Goal: Information Seeking & Learning: Learn about a topic

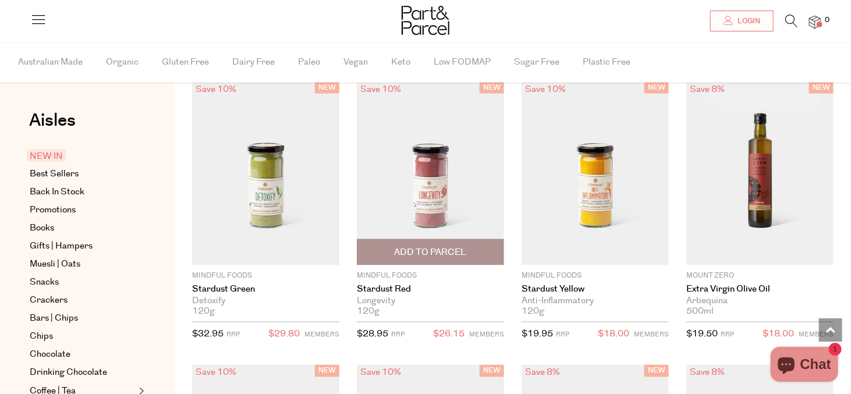
scroll to position [922, 0]
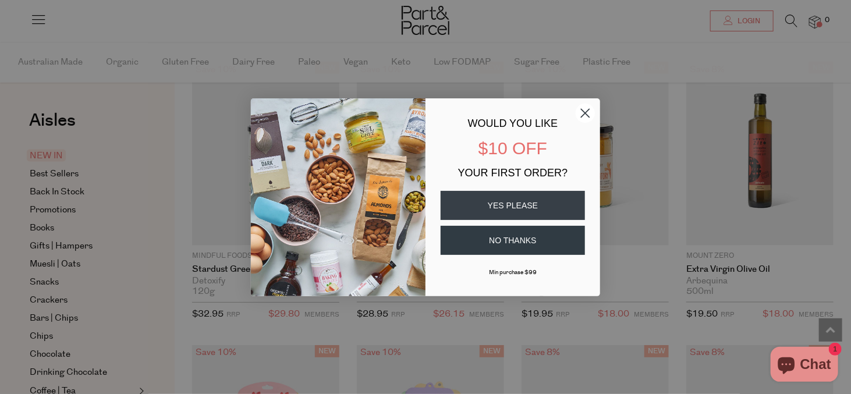
click at [588, 110] on circle "Close dialog" at bounding box center [585, 112] width 19 height 19
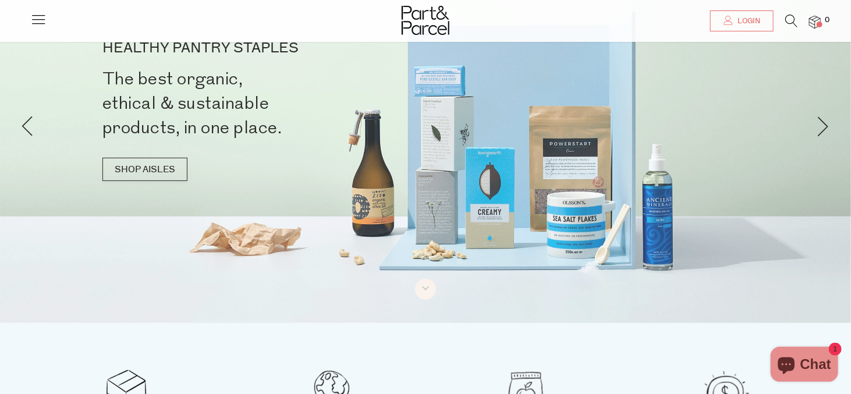
scroll to position [9, 0]
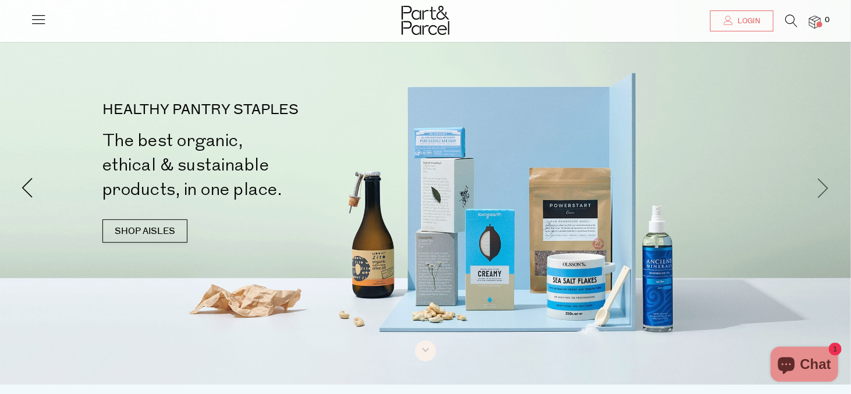
click at [830, 194] on span at bounding box center [823, 188] width 20 height 20
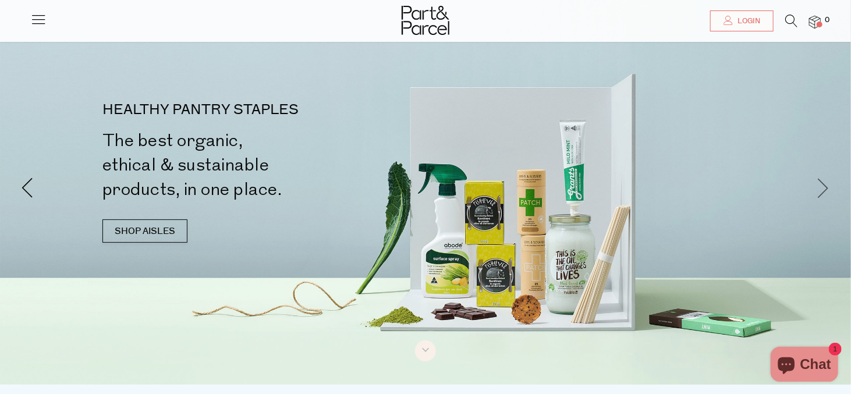
click at [830, 194] on span at bounding box center [823, 188] width 20 height 20
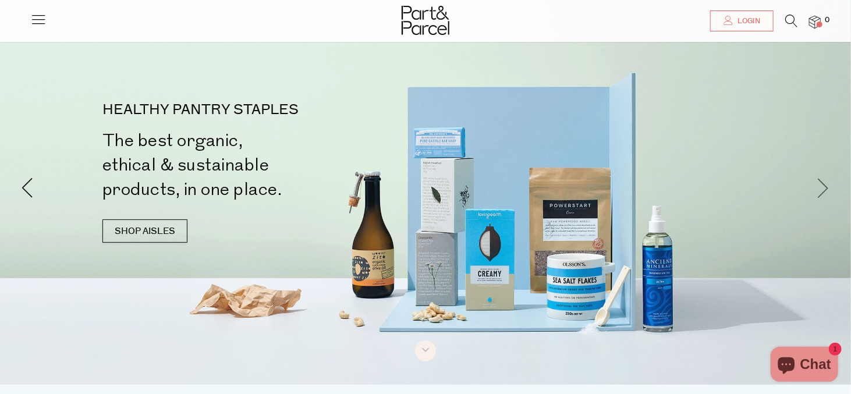
click at [830, 194] on span at bounding box center [823, 188] width 20 height 20
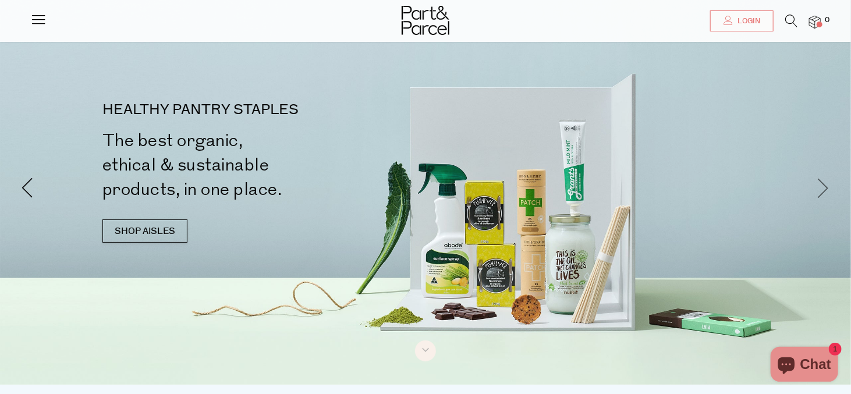
click at [830, 194] on span at bounding box center [823, 188] width 20 height 20
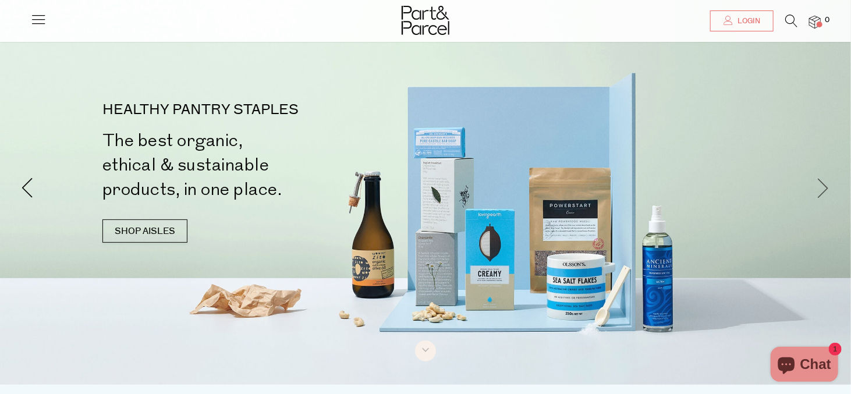
click at [830, 194] on span at bounding box center [823, 188] width 20 height 20
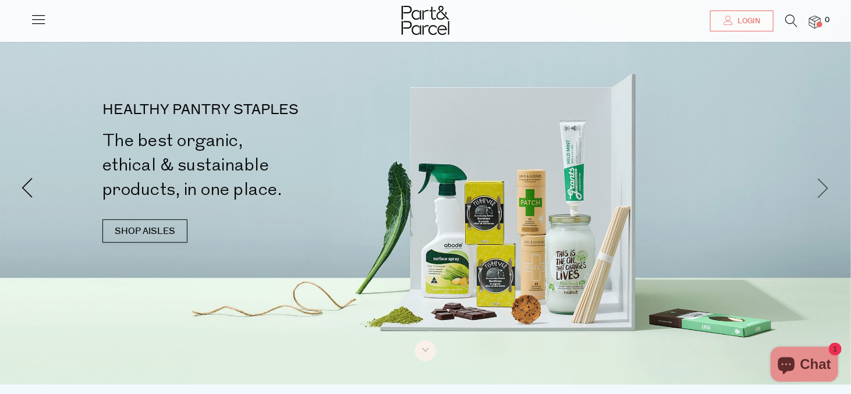
click at [830, 194] on span at bounding box center [823, 188] width 20 height 20
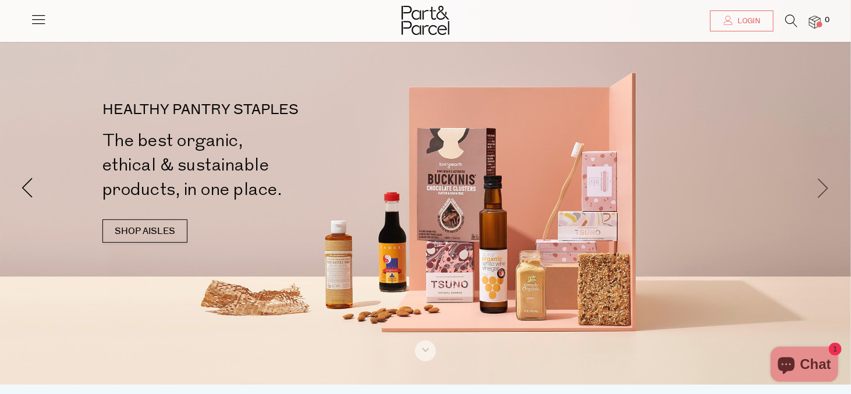
click at [830, 194] on span at bounding box center [823, 188] width 20 height 20
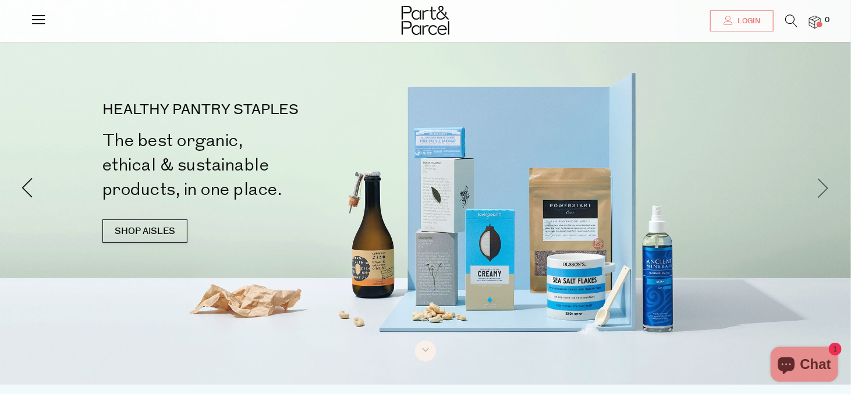
click at [830, 194] on span at bounding box center [823, 188] width 20 height 20
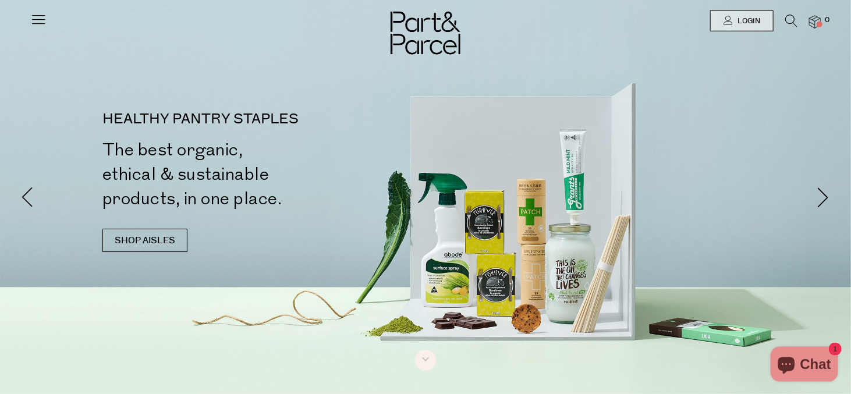
scroll to position [0, 0]
click at [35, 18] on icon at bounding box center [38, 19] width 16 height 16
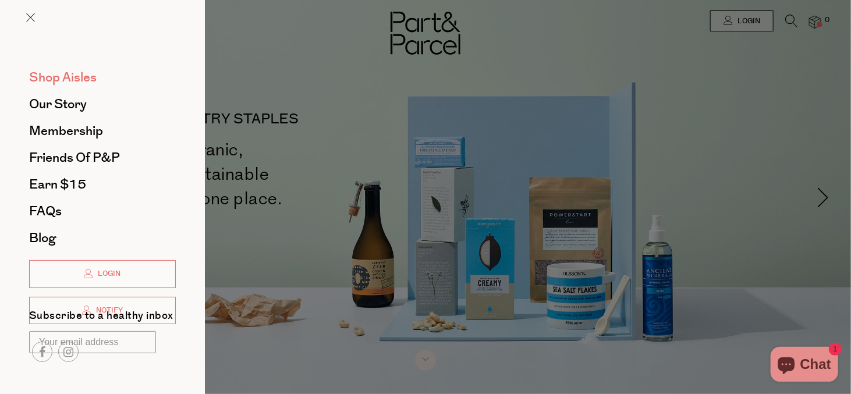
click at [64, 74] on span "Shop Aisles" at bounding box center [63, 77] width 68 height 19
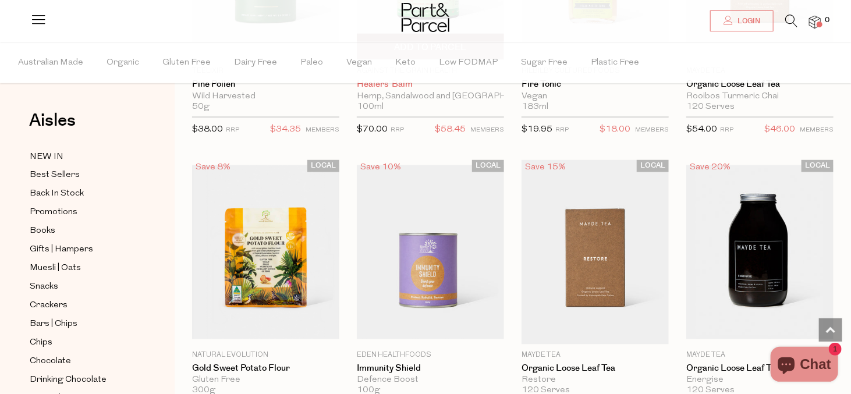
scroll to position [3087, 0]
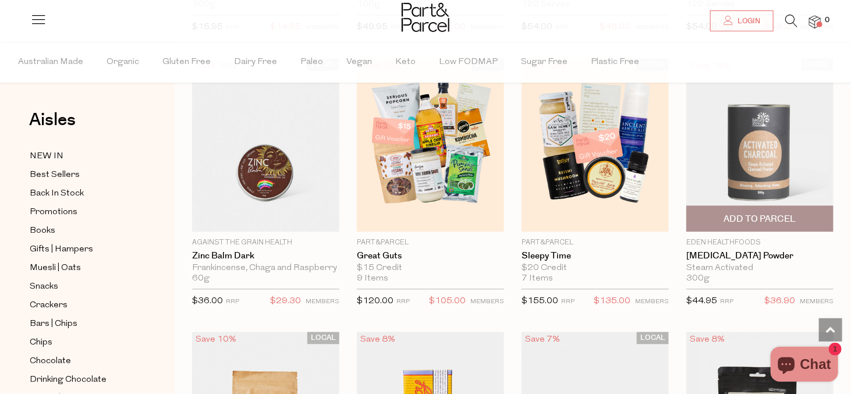
scroll to position [3389, 0]
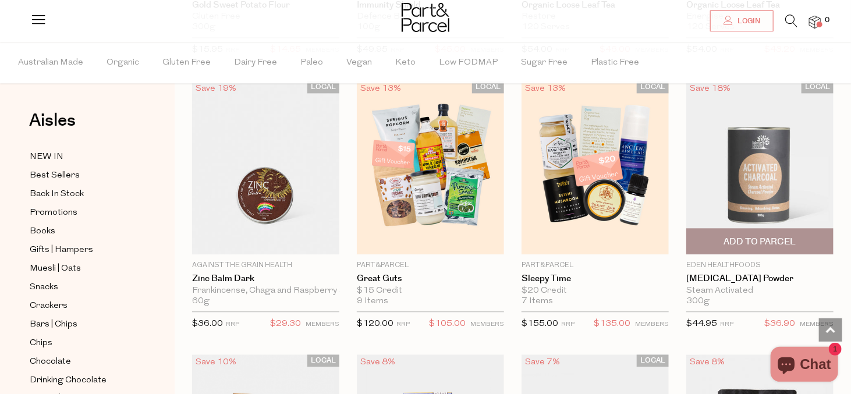
click at [772, 160] on img at bounding box center [759, 168] width 147 height 174
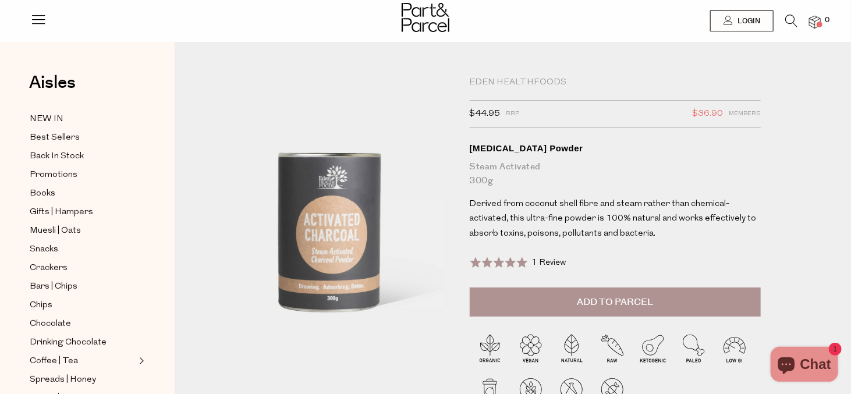
click at [790, 23] on icon at bounding box center [791, 21] width 12 height 13
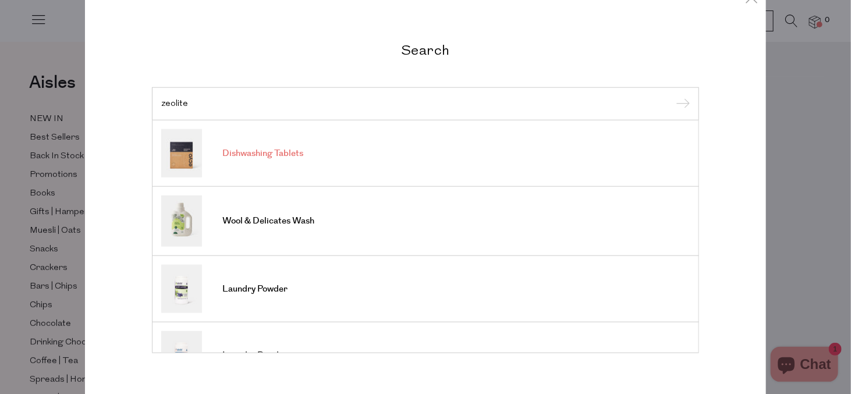
type input "zeolite"
click at [672, 95] on input "submit" at bounding box center [680, 103] width 17 height 17
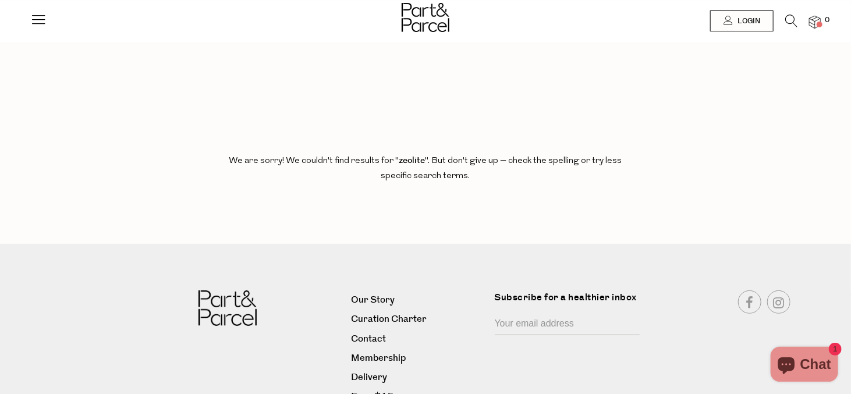
click at [33, 17] on icon at bounding box center [38, 19] width 16 height 16
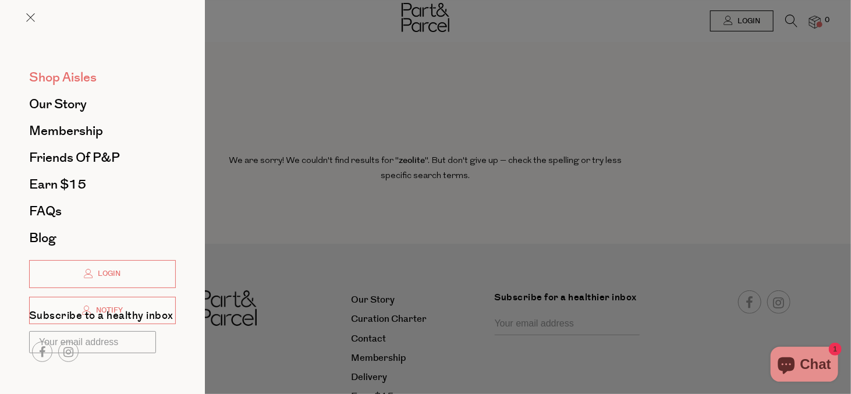
click at [62, 77] on span "Shop Aisles" at bounding box center [63, 77] width 68 height 19
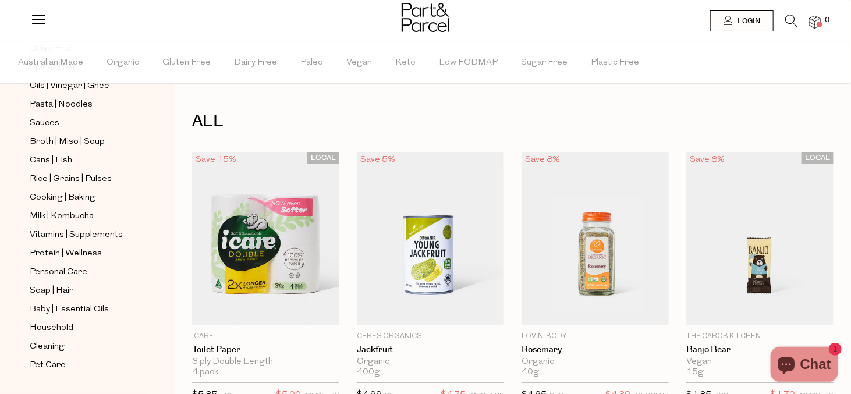
scroll to position [424, 0]
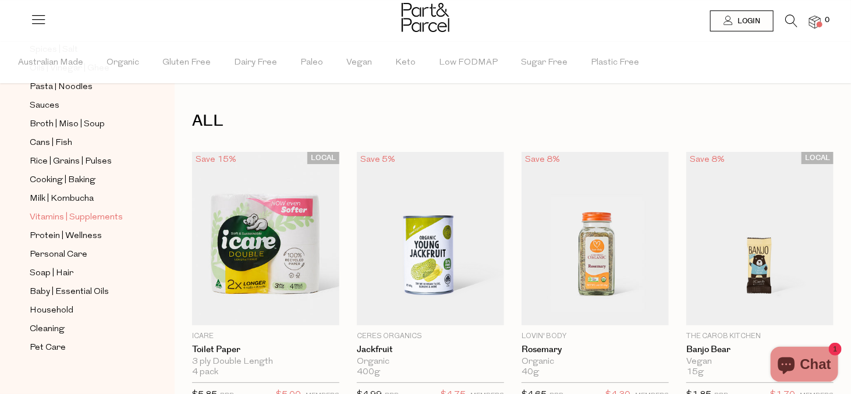
click at [59, 211] on span "Vitamins | Supplements" at bounding box center [76, 218] width 93 height 14
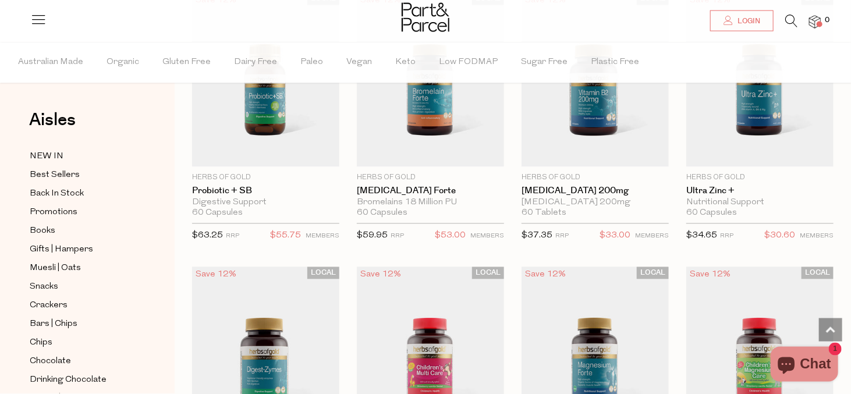
scroll to position [1229, 0]
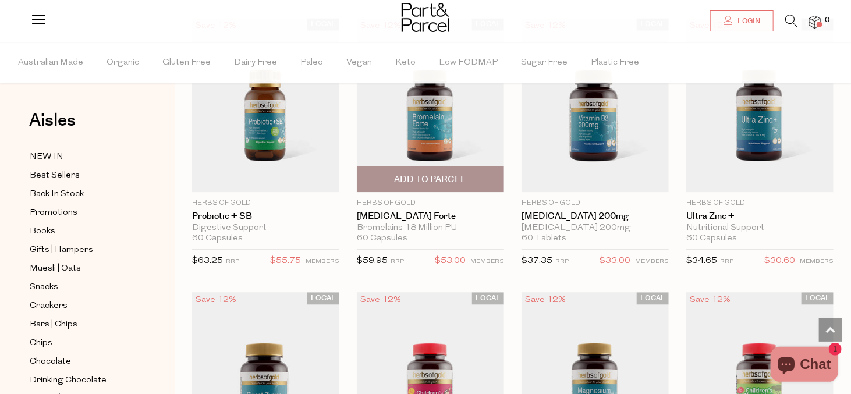
click at [443, 132] on img at bounding box center [430, 105] width 147 height 174
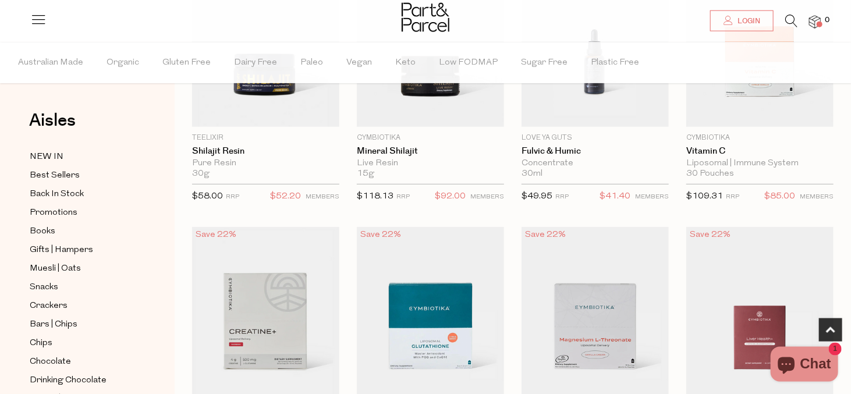
scroll to position [267, 0]
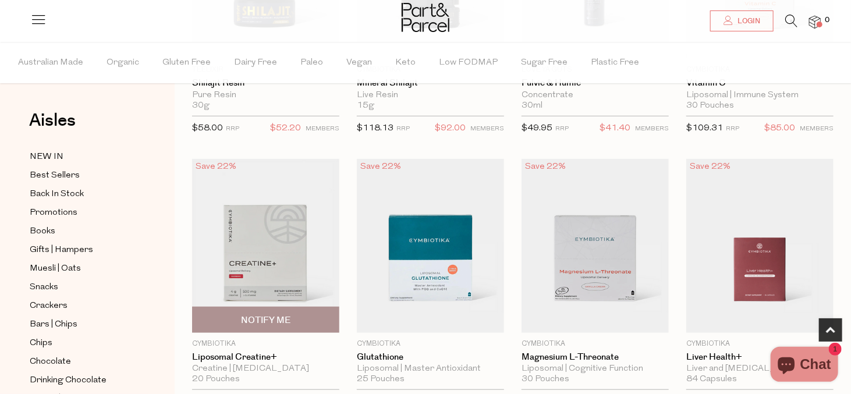
click at [297, 256] on img at bounding box center [265, 246] width 147 height 174
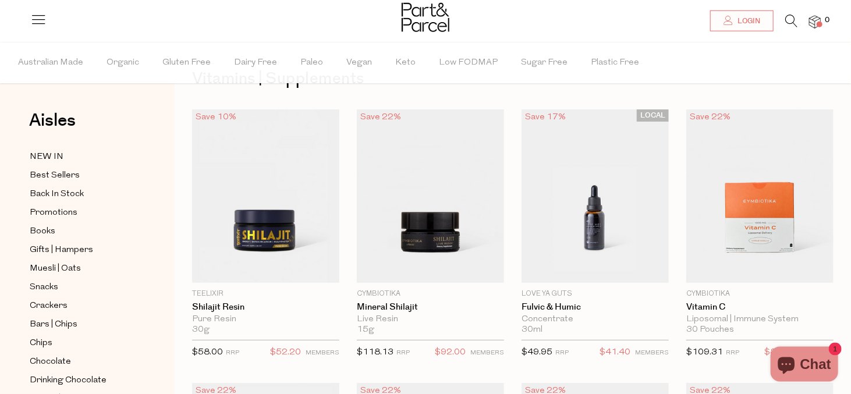
scroll to position [61, 0]
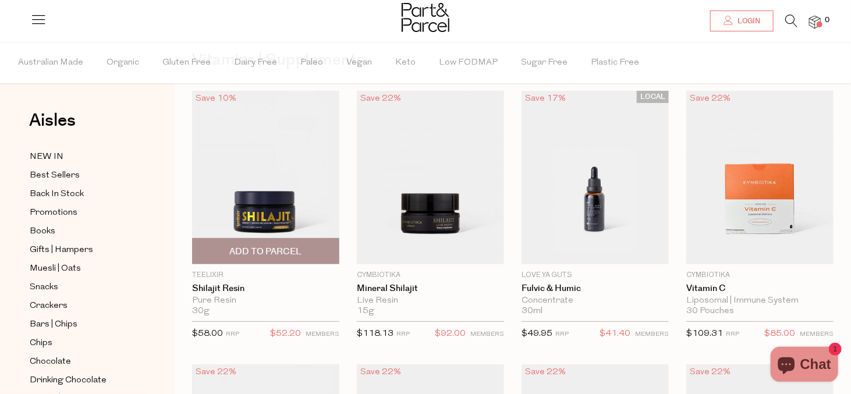
click at [257, 209] on img at bounding box center [265, 178] width 147 height 174
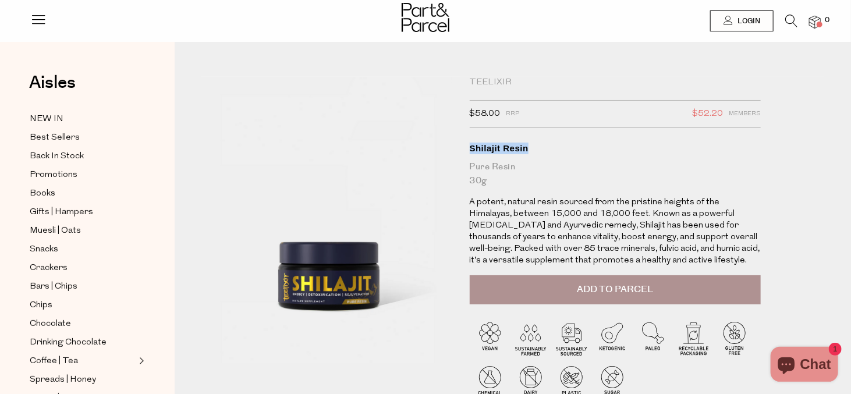
drag, startPoint x: 470, startPoint y: 146, endPoint x: 530, endPoint y: 148, distance: 60.6
click at [530, 148] on div "Shilajit Resin" at bounding box center [615, 149] width 291 height 12
copy div "Shilajit Resin"
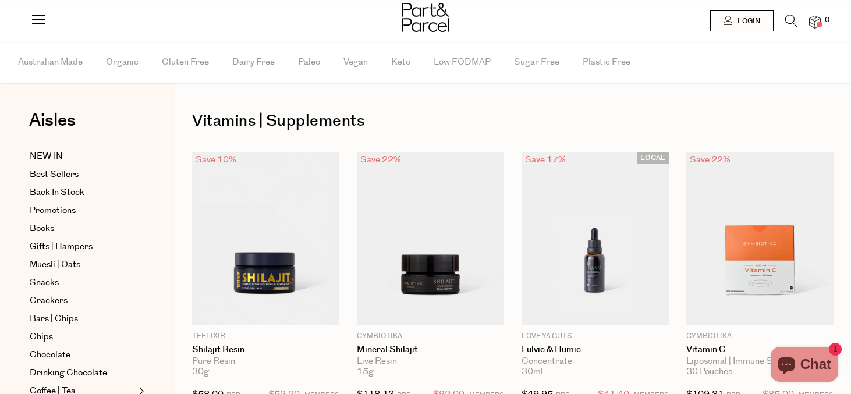
click at [431, 219] on img at bounding box center [430, 239] width 147 height 174
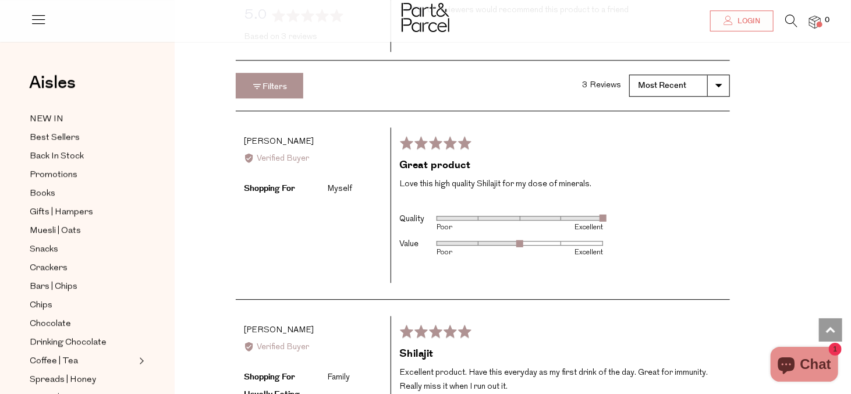
scroll to position [1537, 0]
